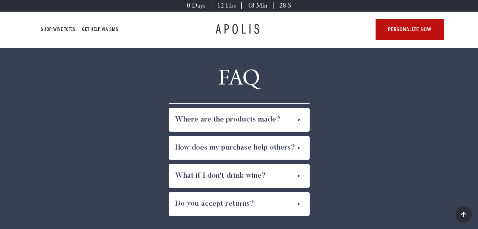
scroll to position [4070, 0]
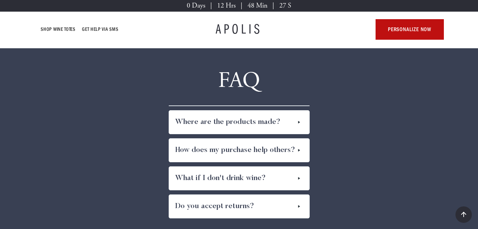
click at [289, 111] on div "Where are the products made?" at bounding box center [239, 121] width 140 height 23
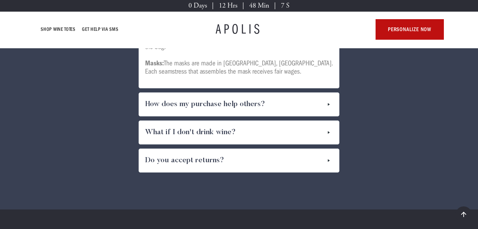
scroll to position [4211, 0]
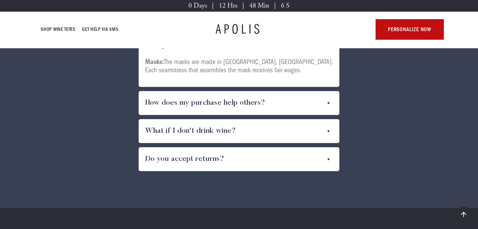
click at [320, 91] on div "How does my purchase help others?" at bounding box center [239, 102] width 200 height 23
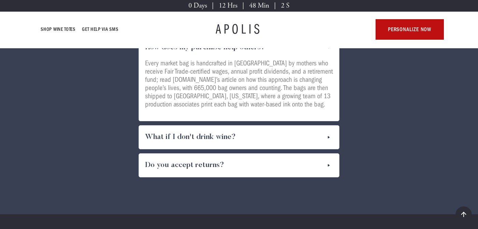
scroll to position [4269, 0]
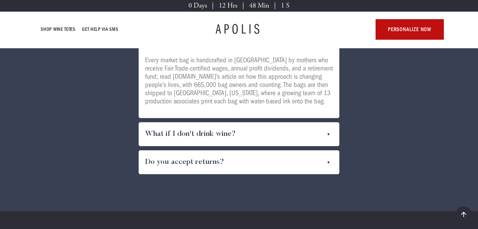
click at [297, 122] on div "What if I don't drink wine?" at bounding box center [239, 133] width 200 height 23
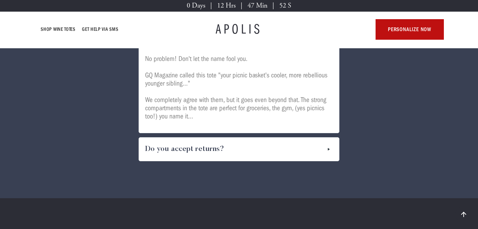
scroll to position [4369, 0]
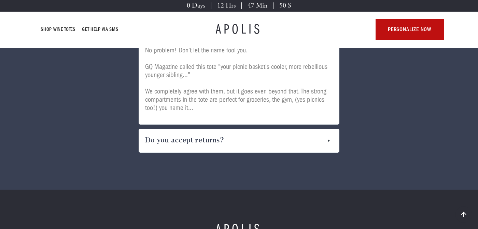
click at [297, 129] on div "Do you accept returns?" at bounding box center [239, 140] width 200 height 23
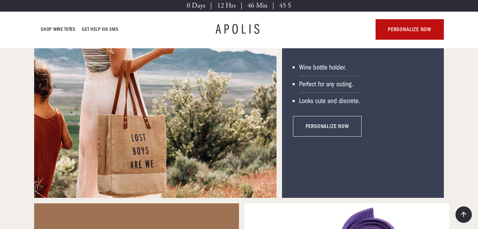
scroll to position [911, 0]
